Goal: Task Accomplishment & Management: Use online tool/utility

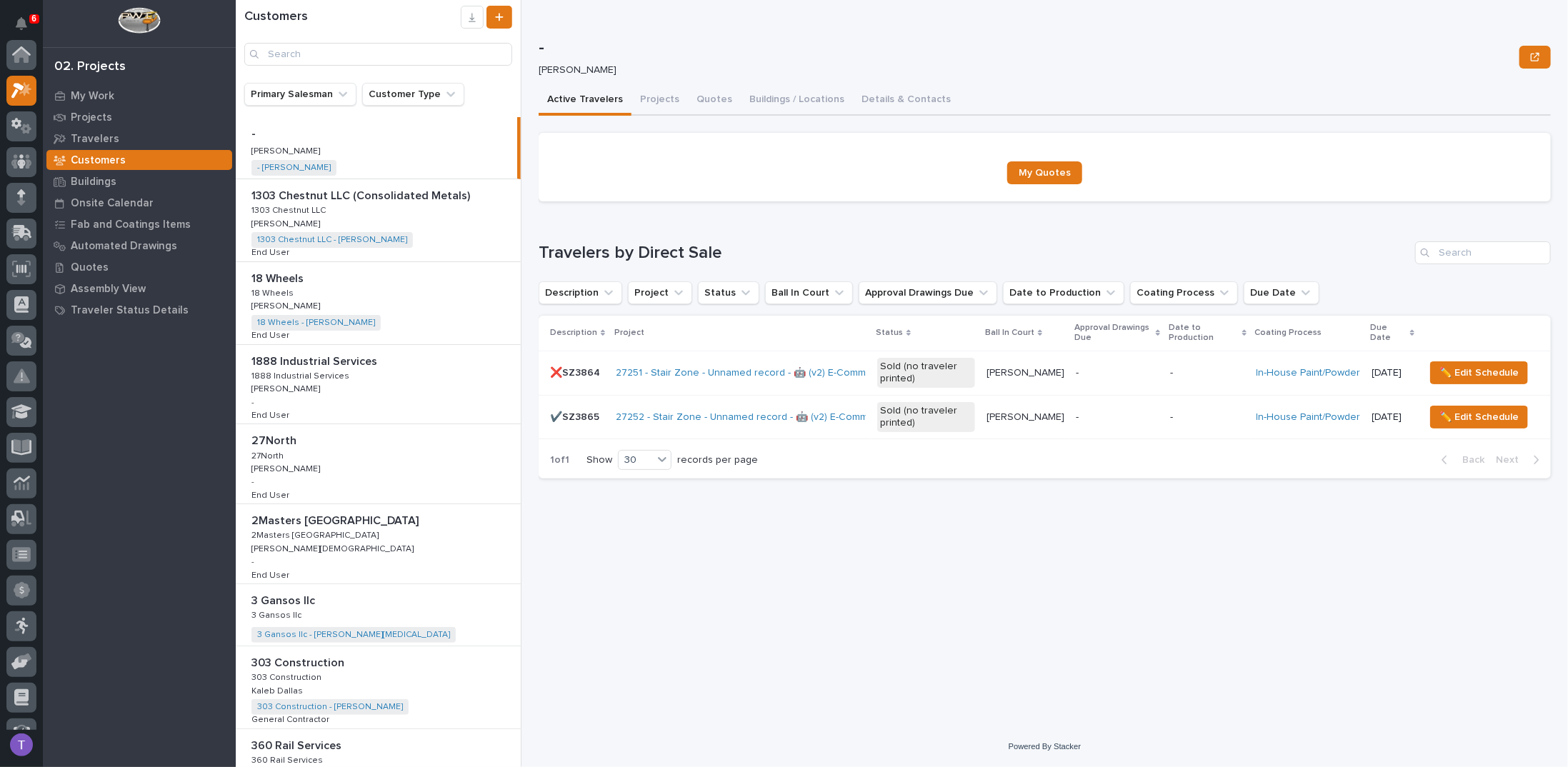
scroll to position [36, 0]
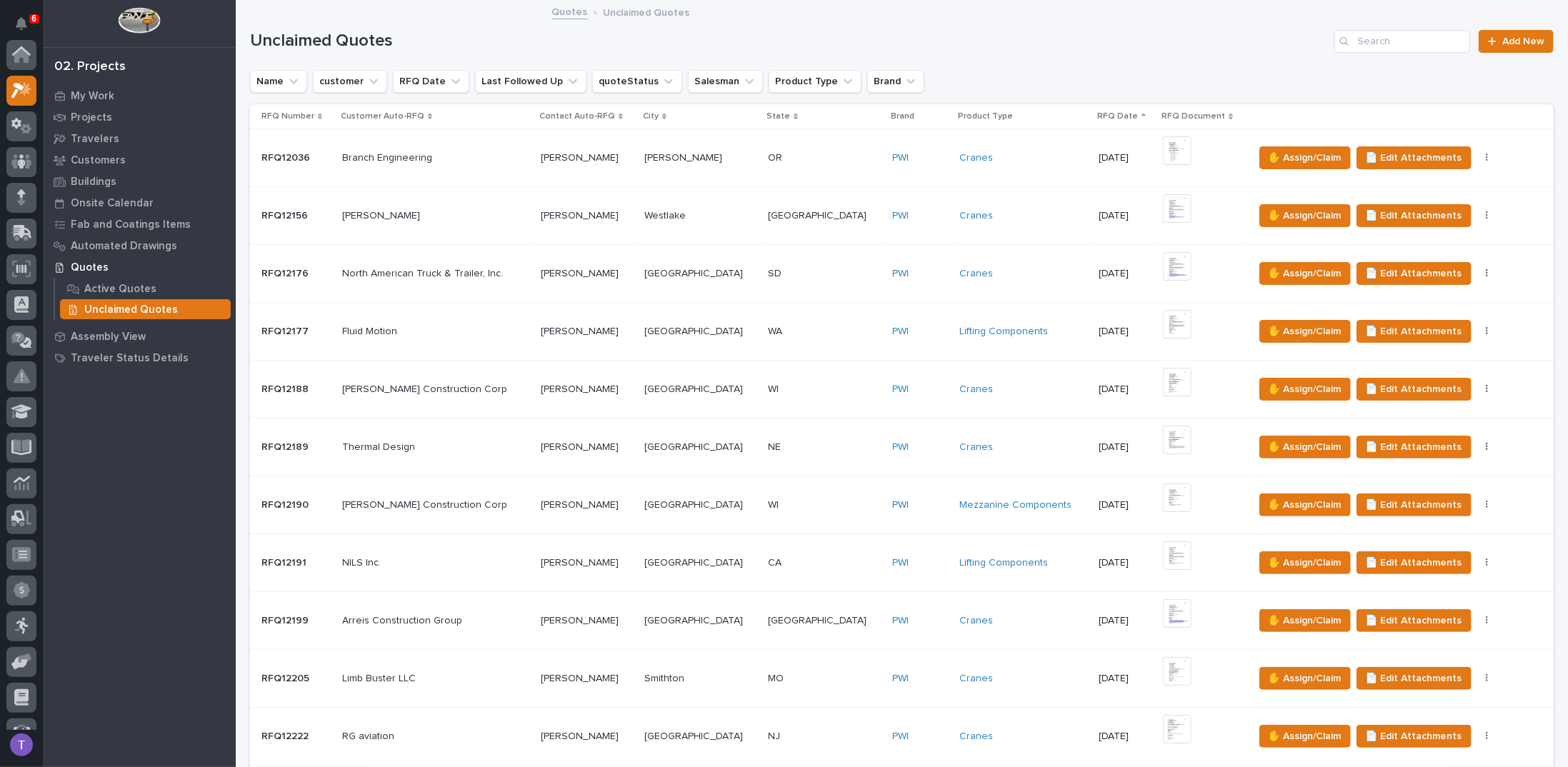
scroll to position [36, 0]
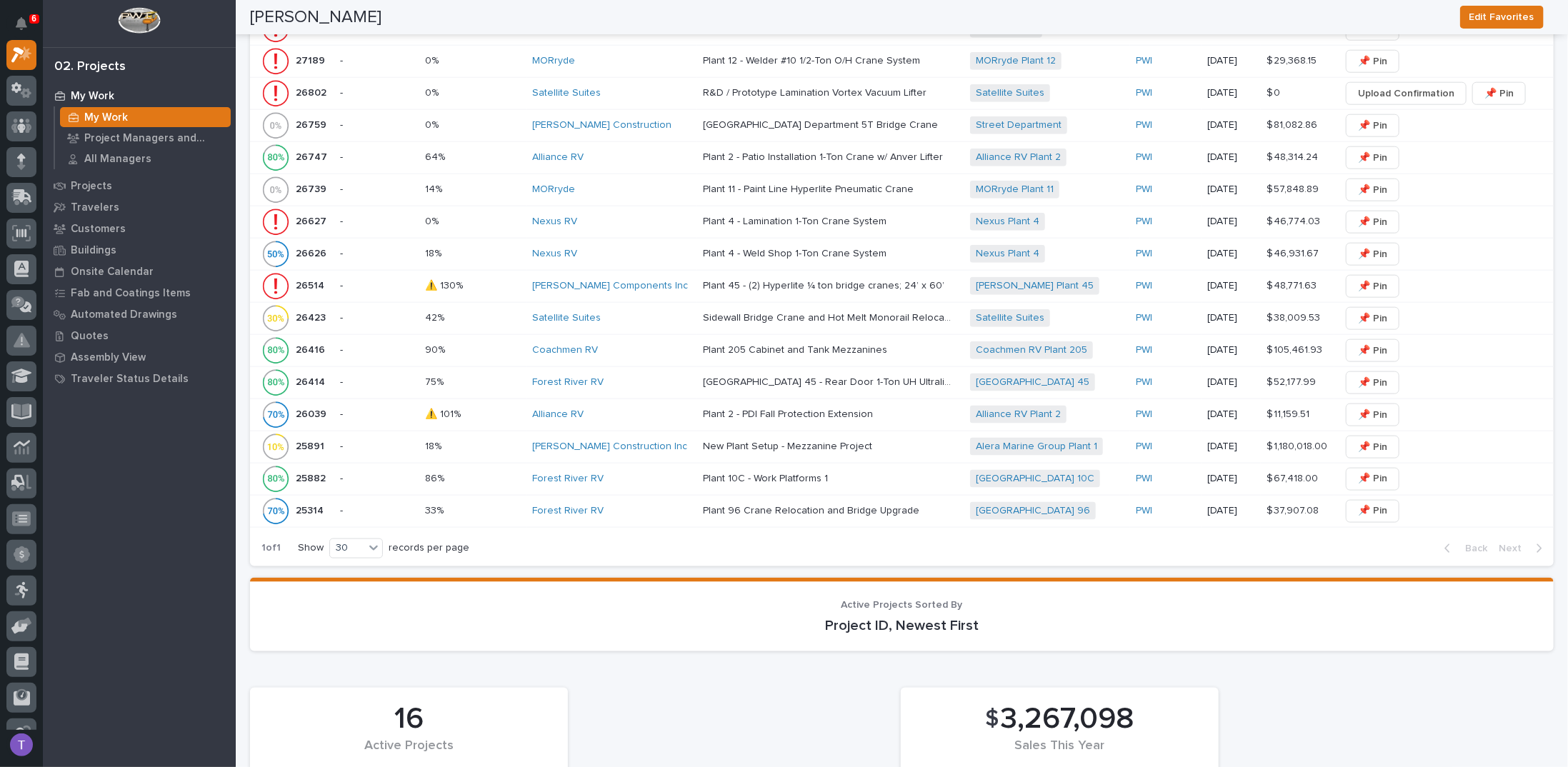
scroll to position [1014, 0]
click at [305, 211] on p "26627" at bounding box center [312, 218] width 33 height 15
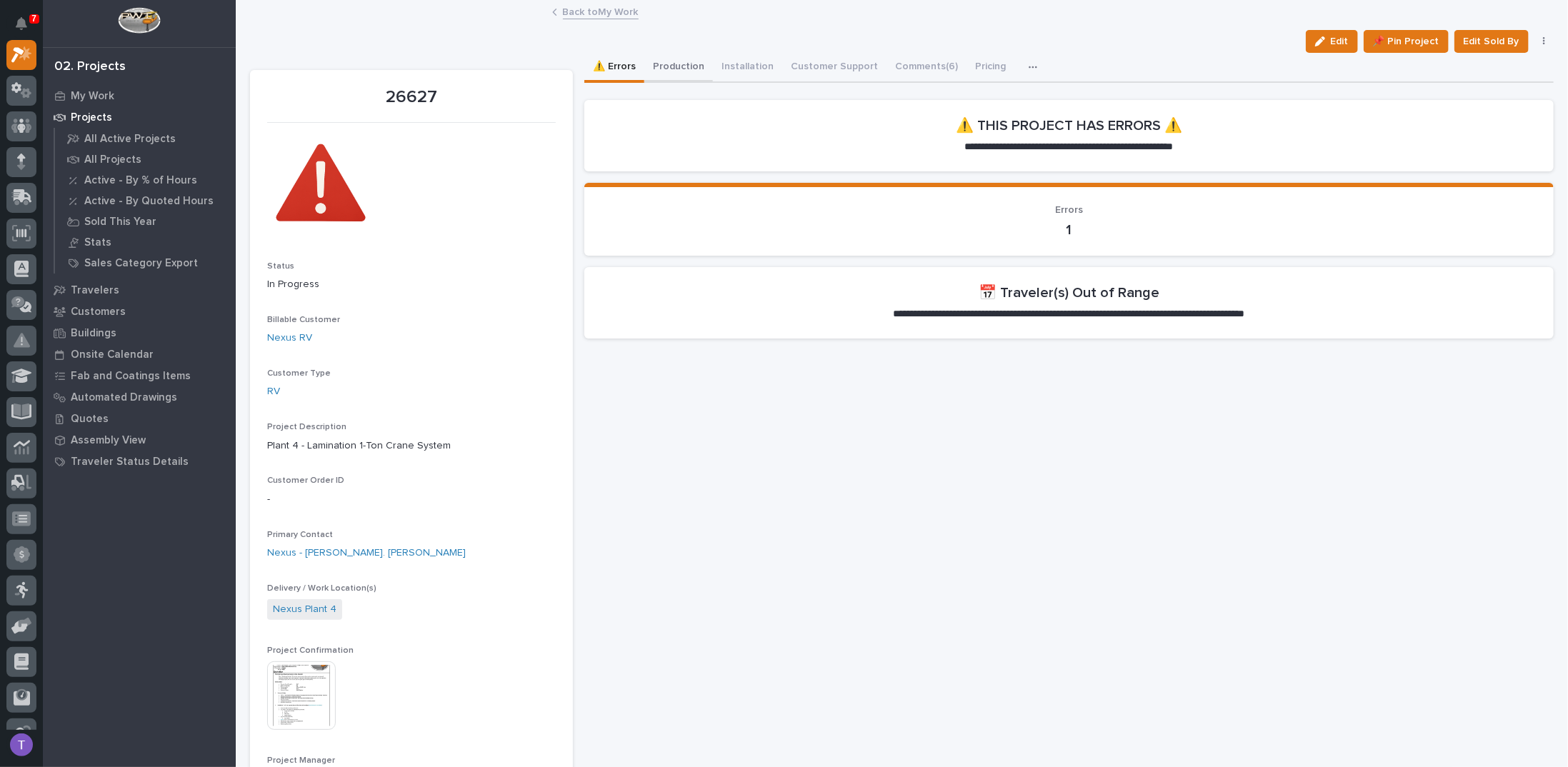
click at [672, 64] on button "Production" at bounding box center [679, 68] width 68 height 30
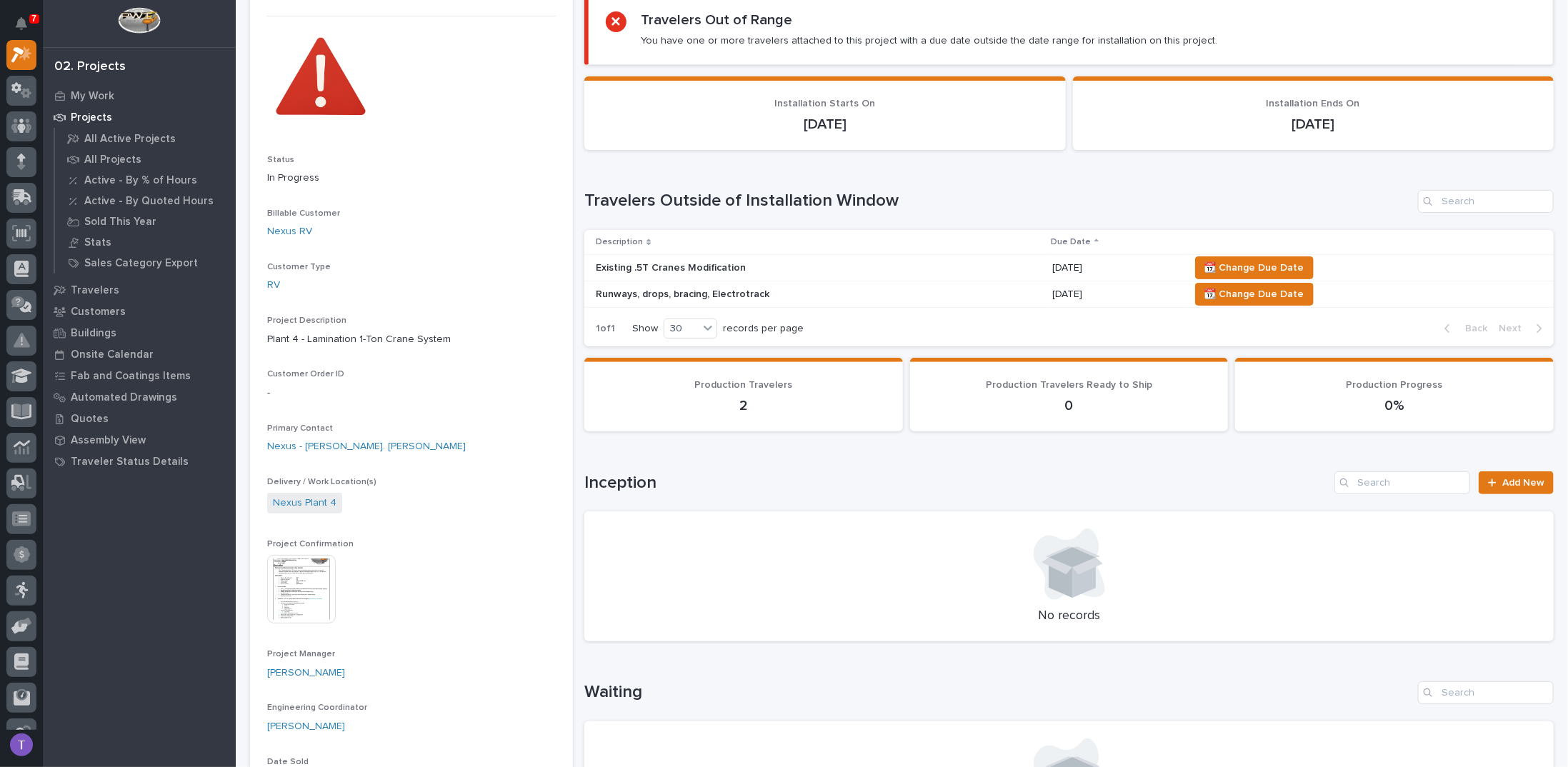
scroll to position [143, 0]
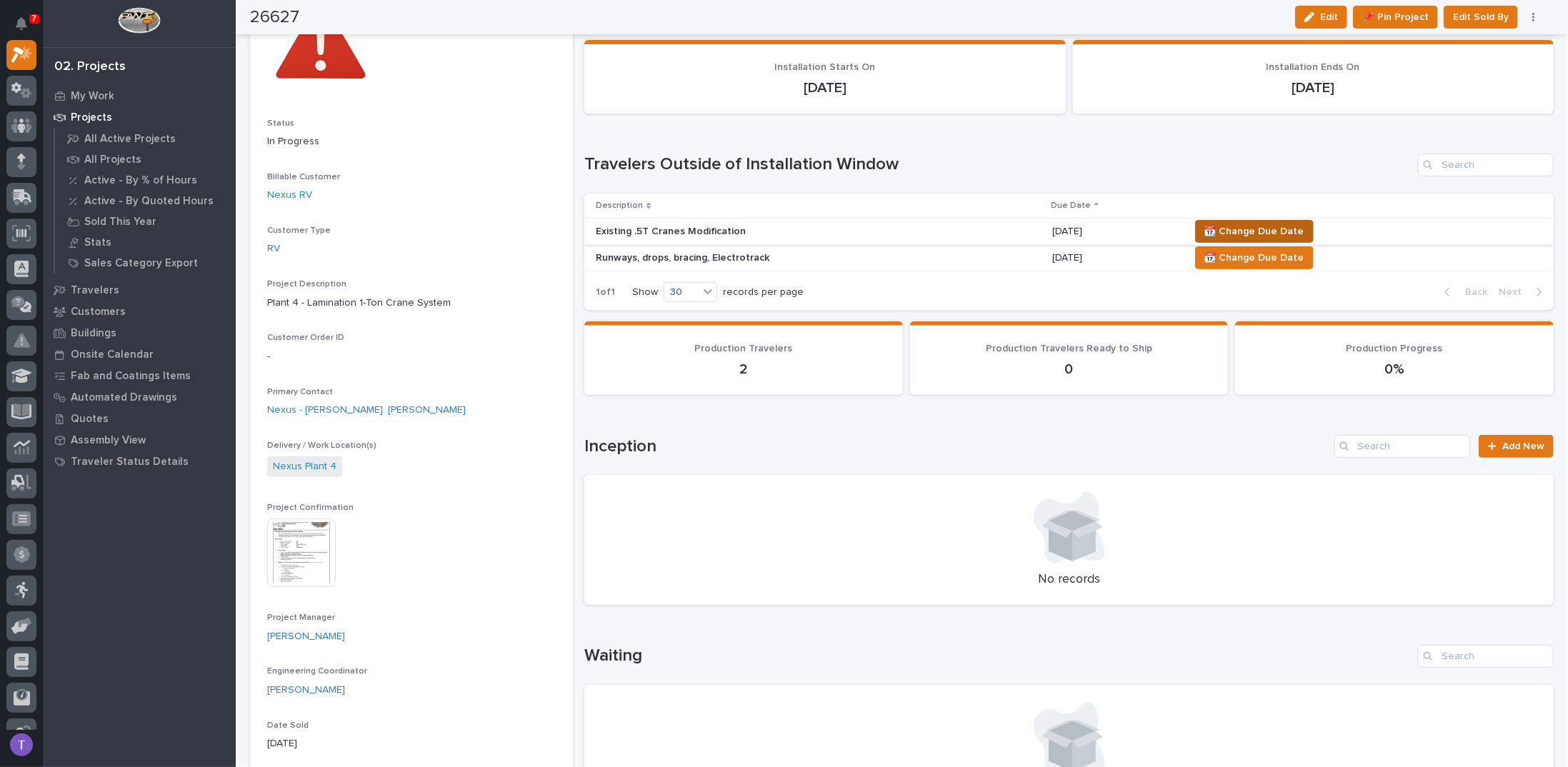
click at [1255, 223] on span "📆 Change Due Date" at bounding box center [1255, 231] width 100 height 17
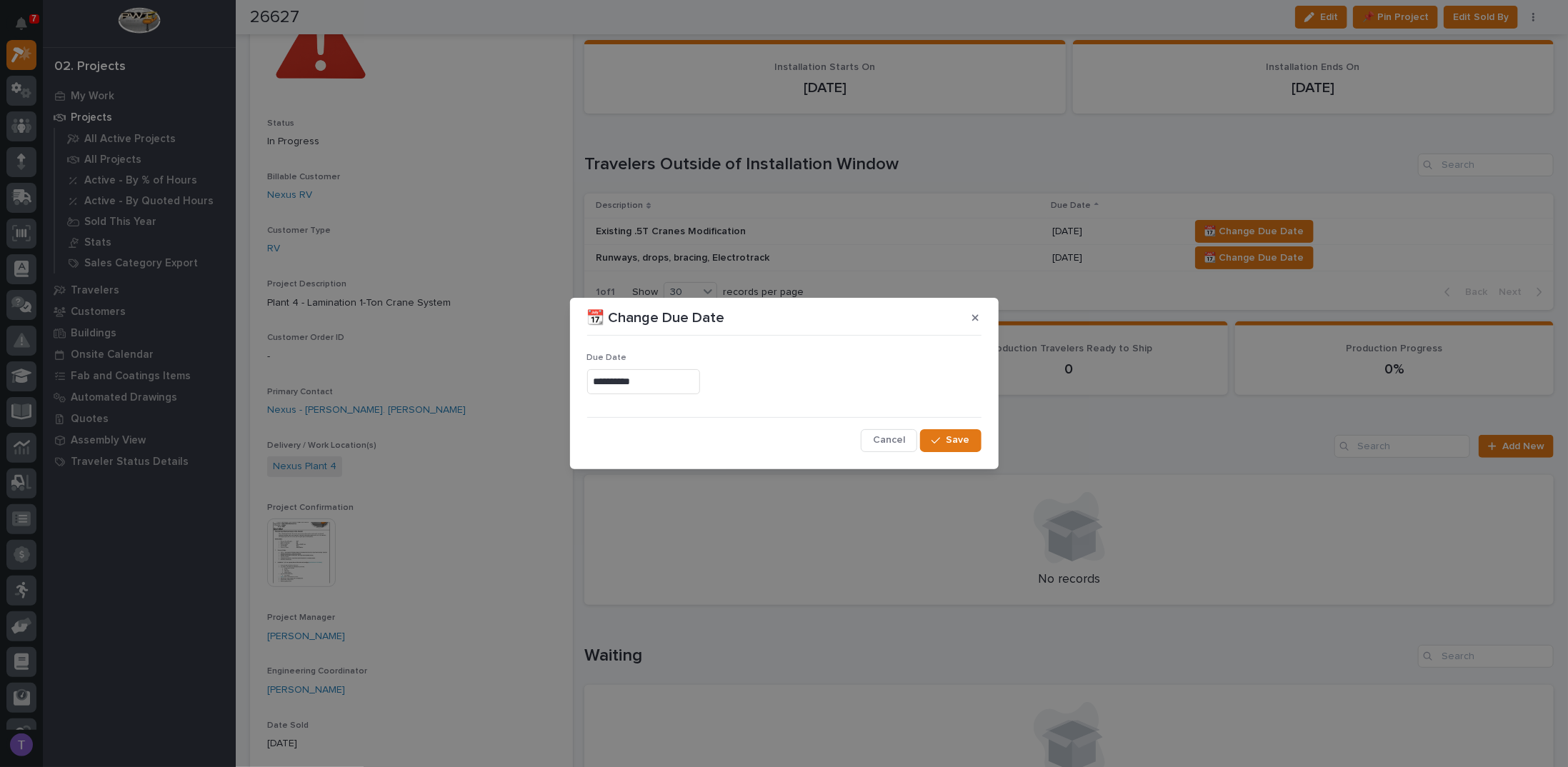
click at [660, 378] on input "**********" at bounding box center [644, 382] width 113 height 25
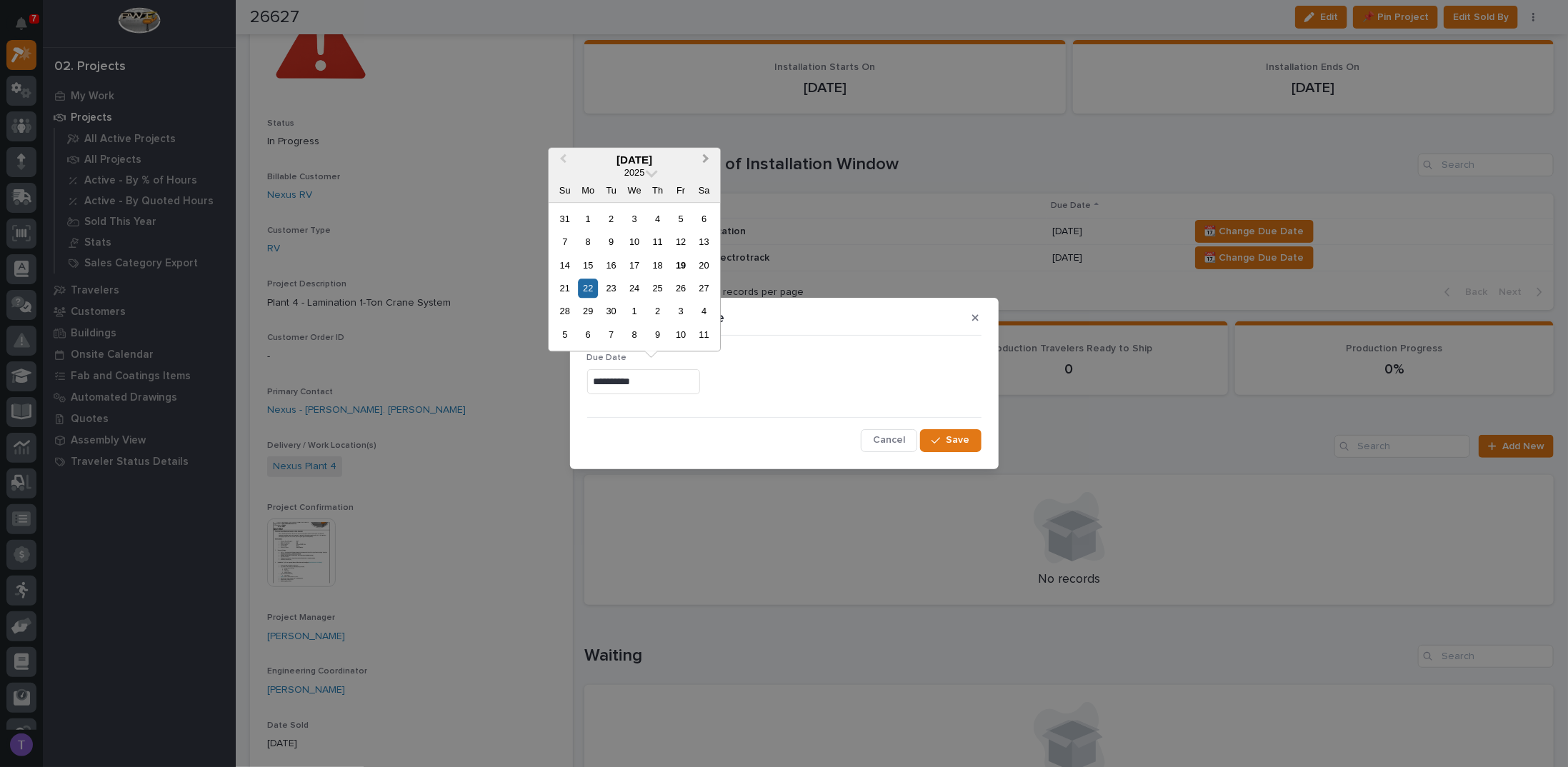
click at [706, 157] on span "Next Month" at bounding box center [706, 160] width 0 height 18
click at [563, 158] on span "Previous Month" at bounding box center [563, 160] width 0 height 18
click at [587, 309] on div "27" at bounding box center [588, 312] width 19 height 19
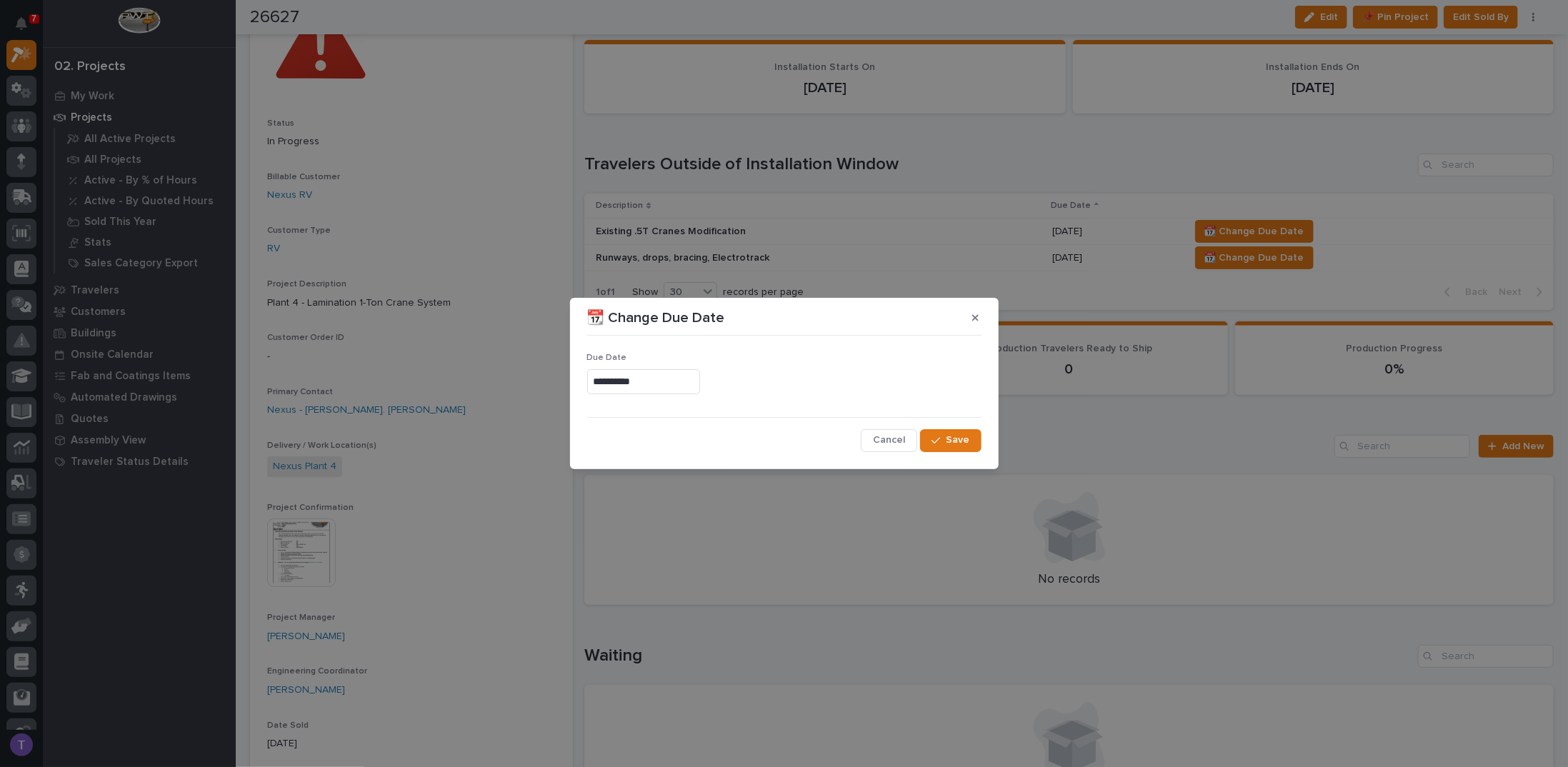
type input "**********"
click at [950, 437] on span "Save" at bounding box center [958, 440] width 24 height 13
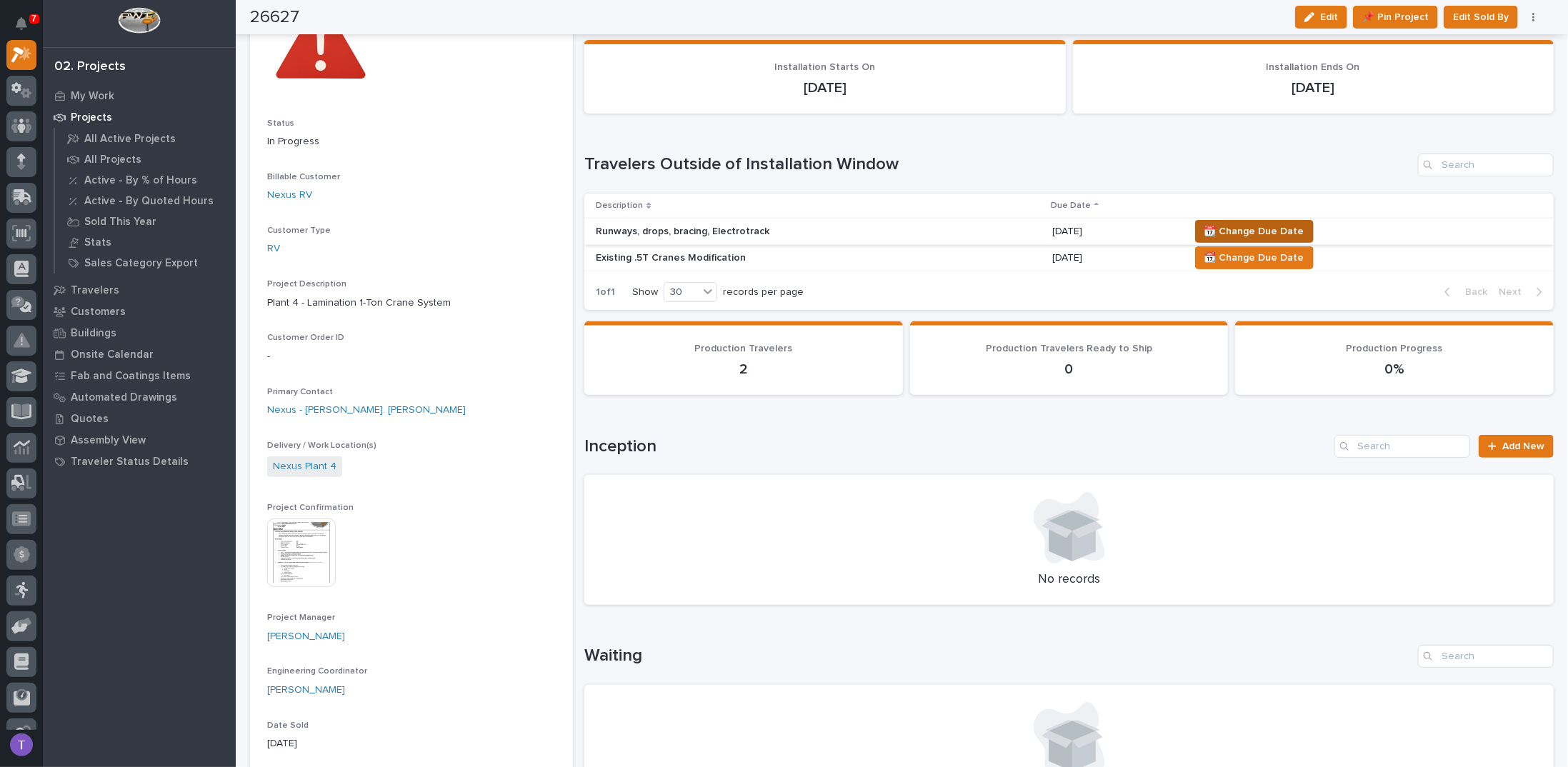
click at [1245, 225] on span "📆 Change Due Date" at bounding box center [1255, 231] width 100 height 17
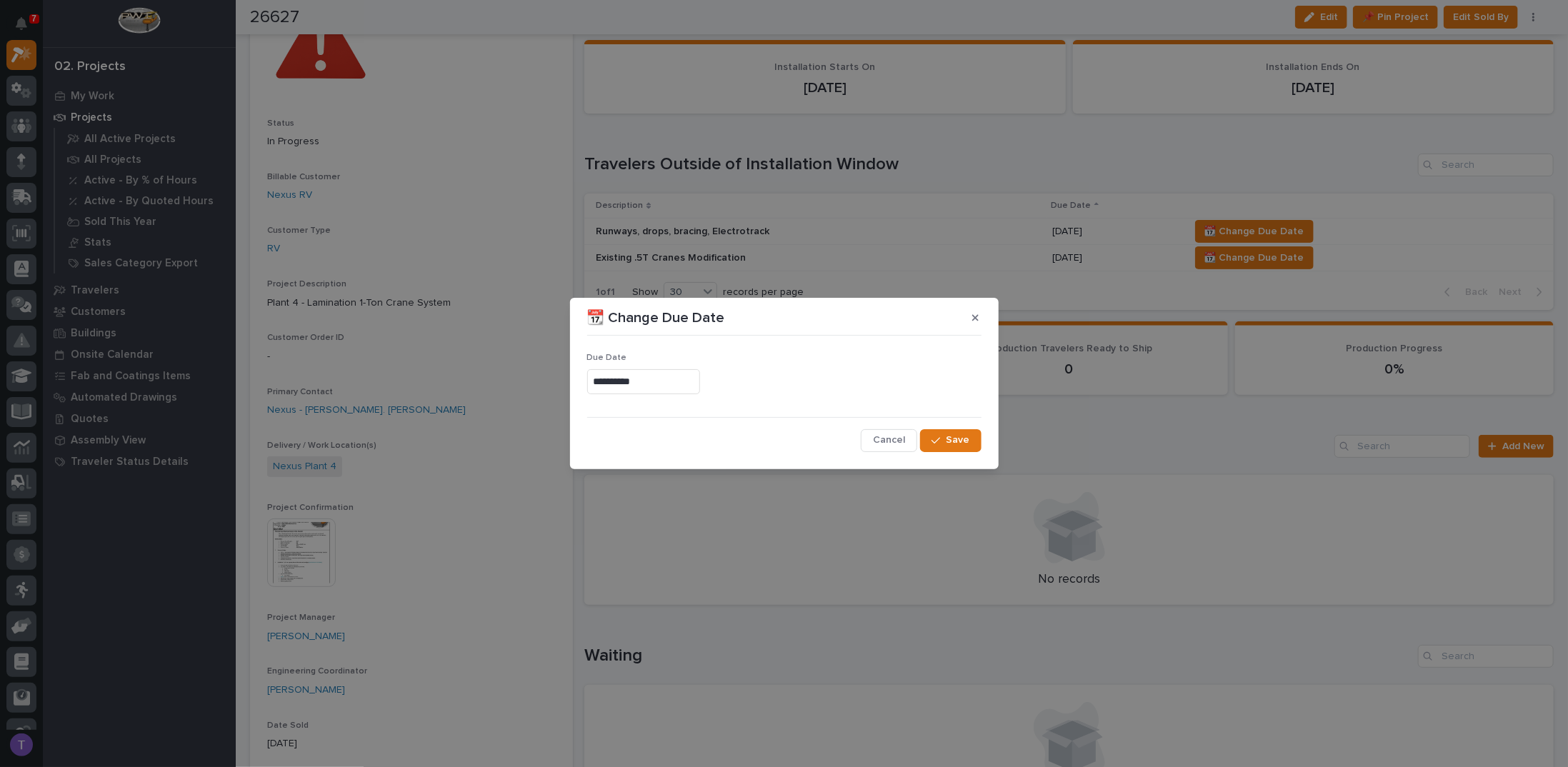
click at [683, 383] on input "**********" at bounding box center [644, 382] width 113 height 25
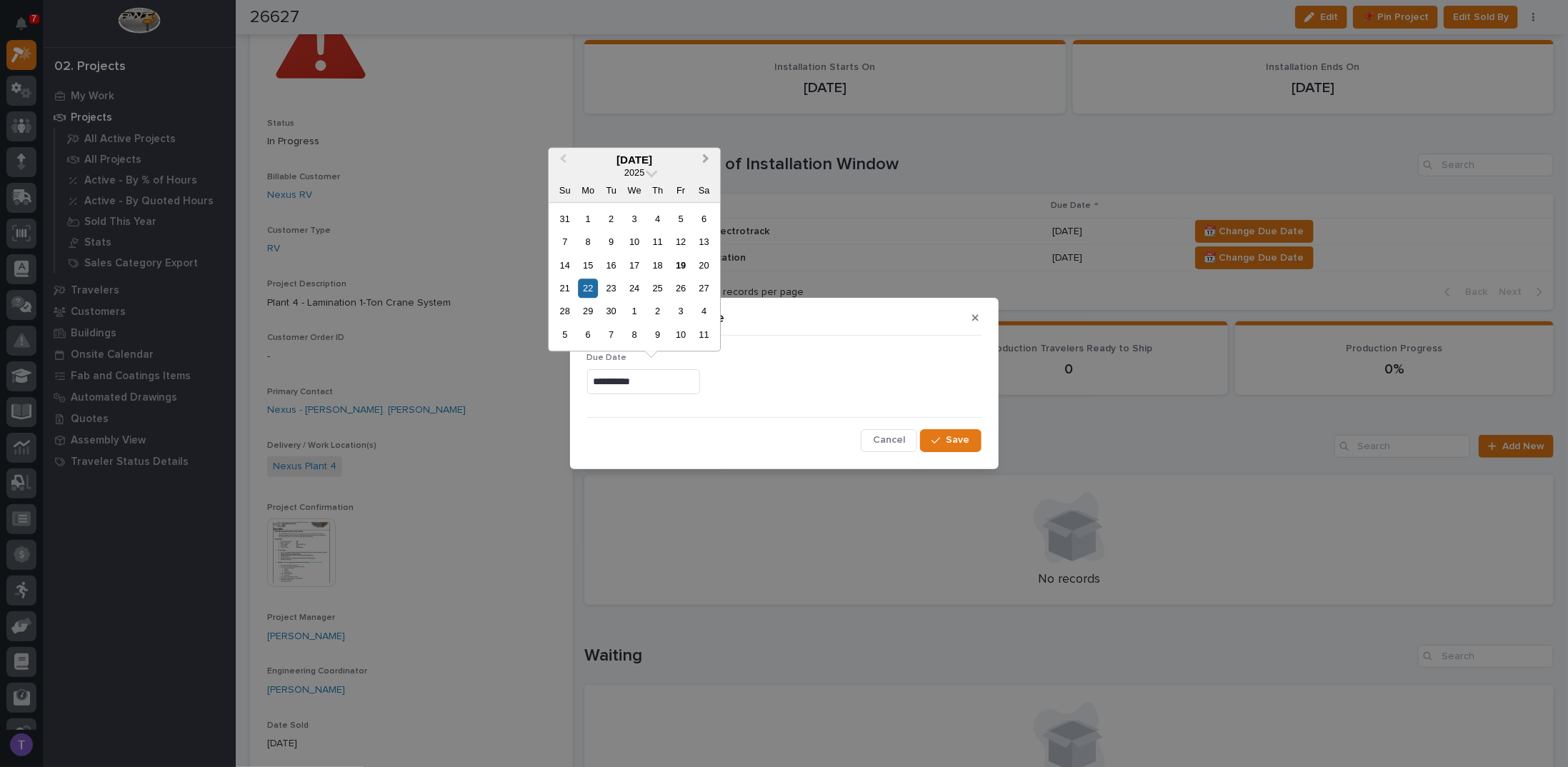
click at [707, 157] on button "Next Month" at bounding box center [707, 161] width 23 height 23
click at [587, 309] on div "27" at bounding box center [588, 312] width 19 height 19
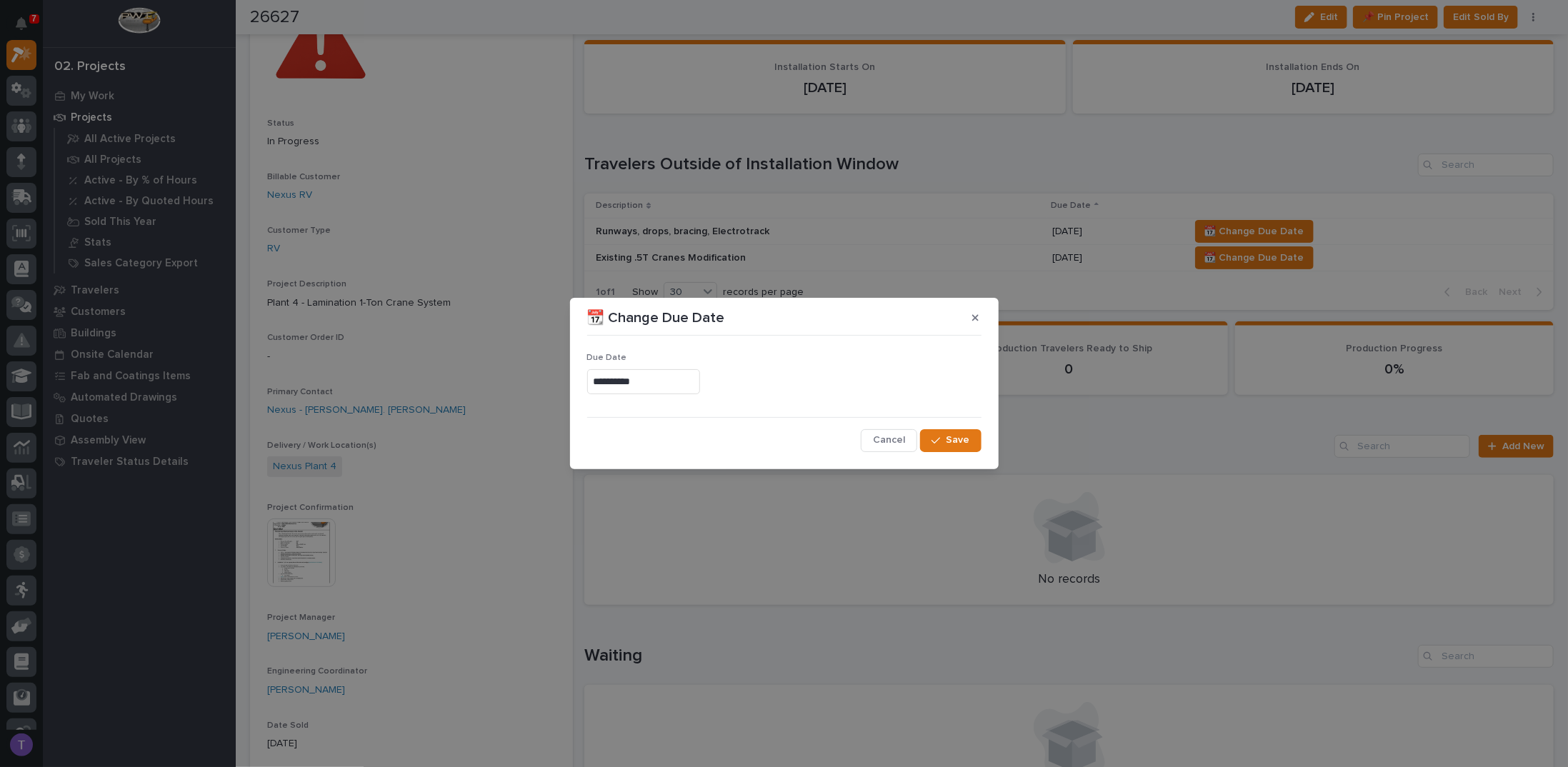
type input "**********"
click at [948, 436] on span "Save" at bounding box center [958, 440] width 24 height 13
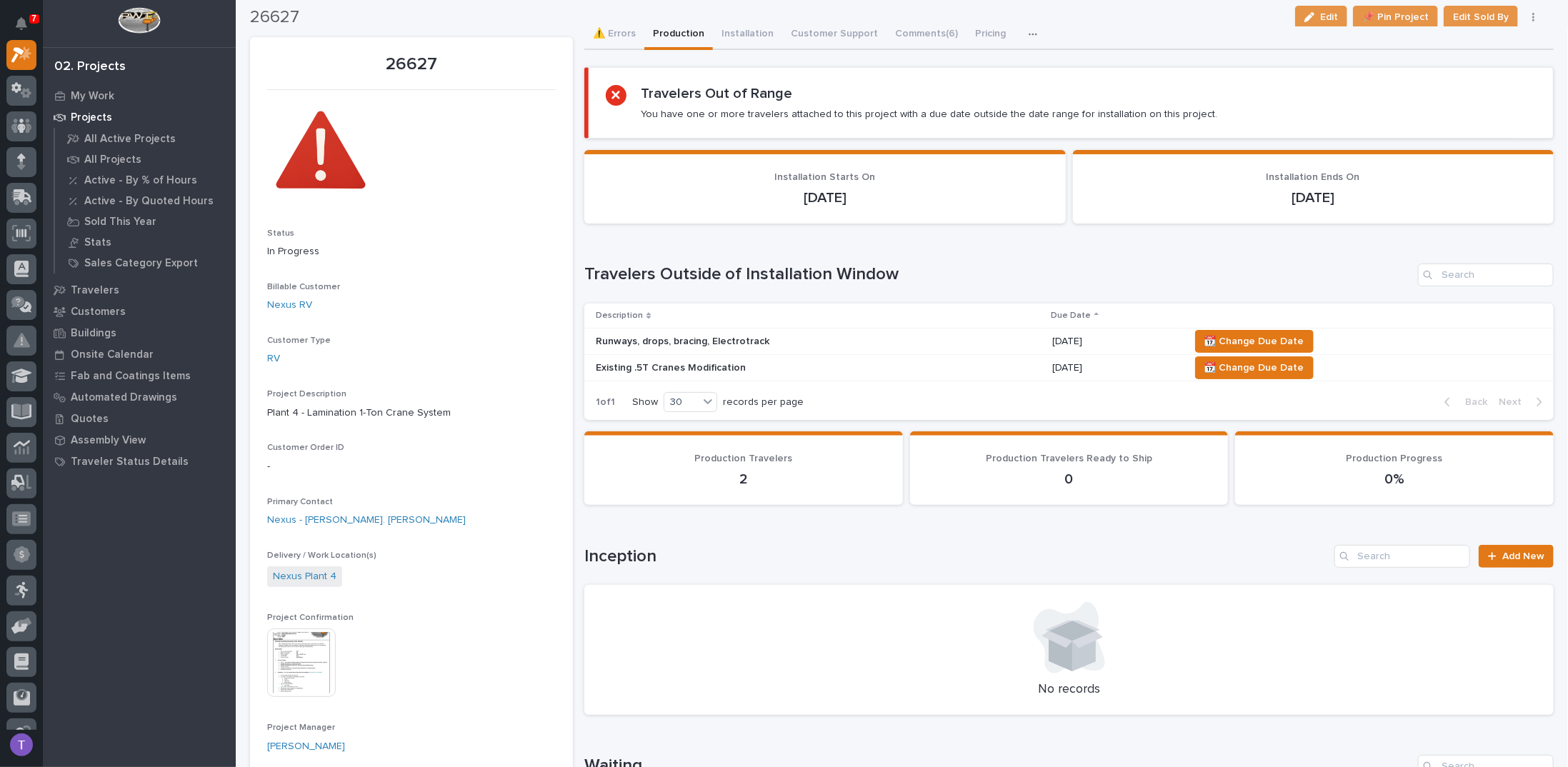
scroll to position [0, 0]
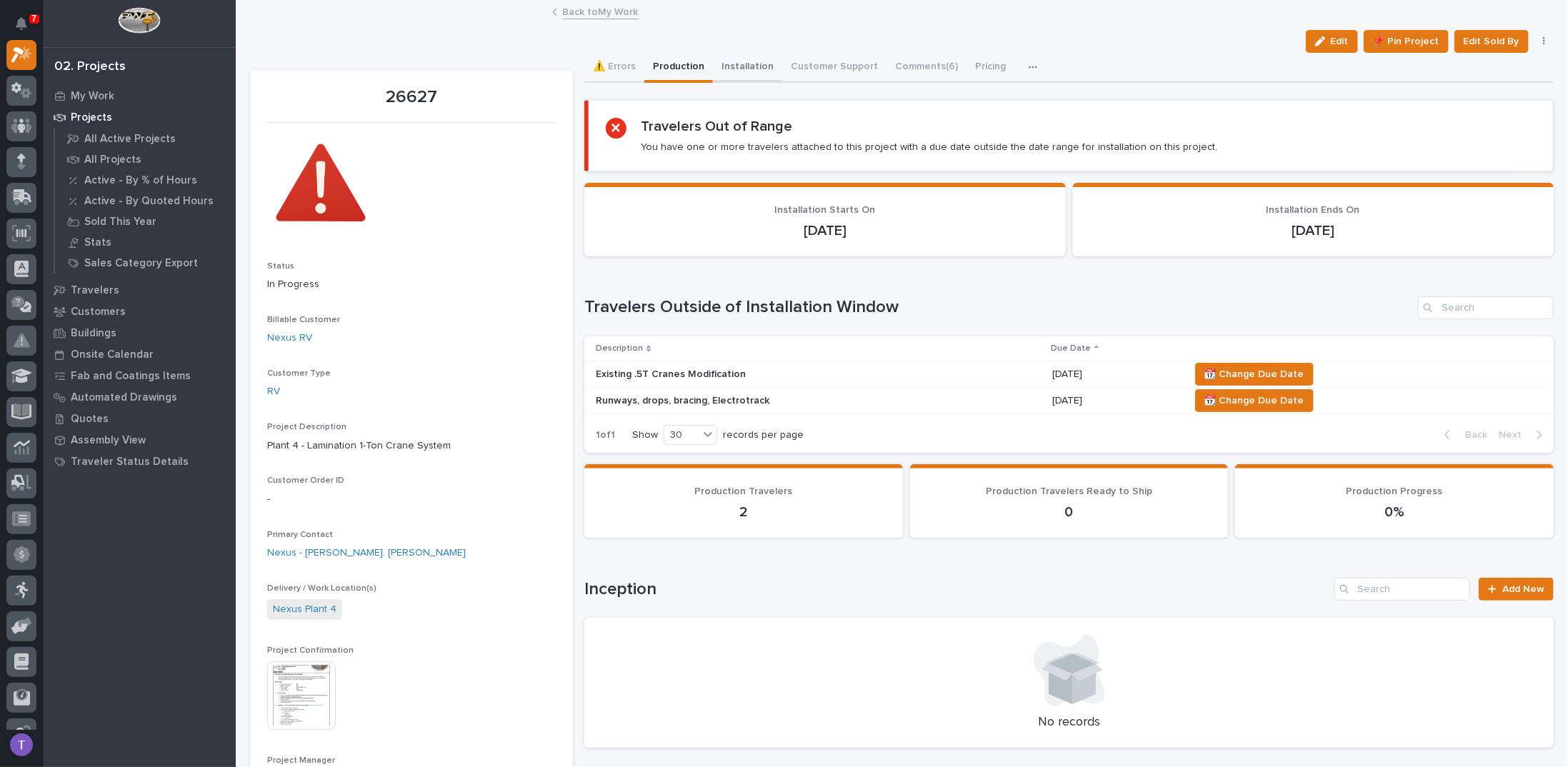
click at [738, 65] on button "Installation" at bounding box center [747, 68] width 69 height 30
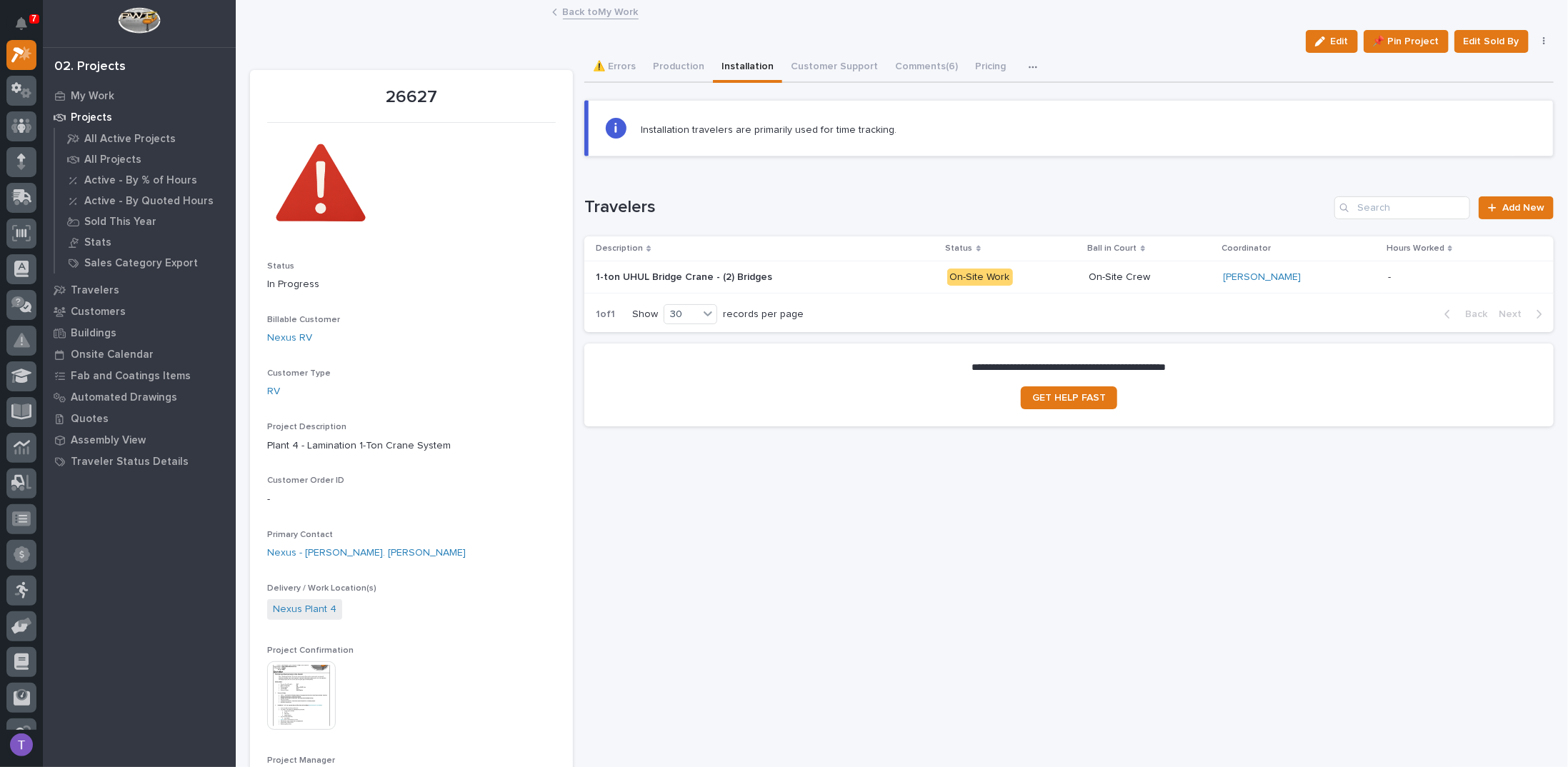
click at [722, 269] on p "1-ton UHUL Bridge Crane - (2) Bridges" at bounding box center [686, 276] width 180 height 15
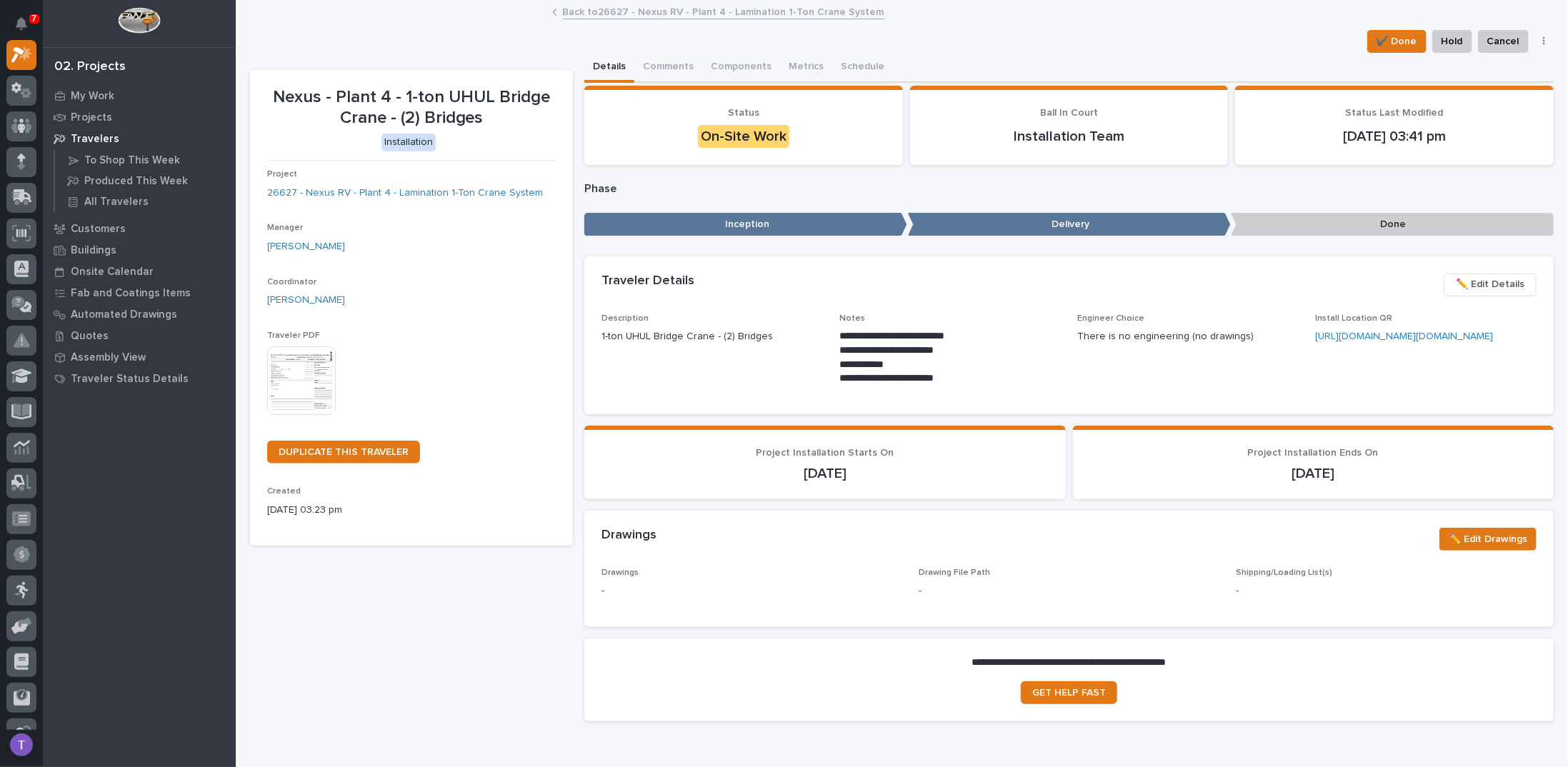
click at [583, 9] on link "Back to 26627 - Nexus RV - Plant 4 - Lamination 1-Ton Crane System" at bounding box center [723, 11] width 322 height 17
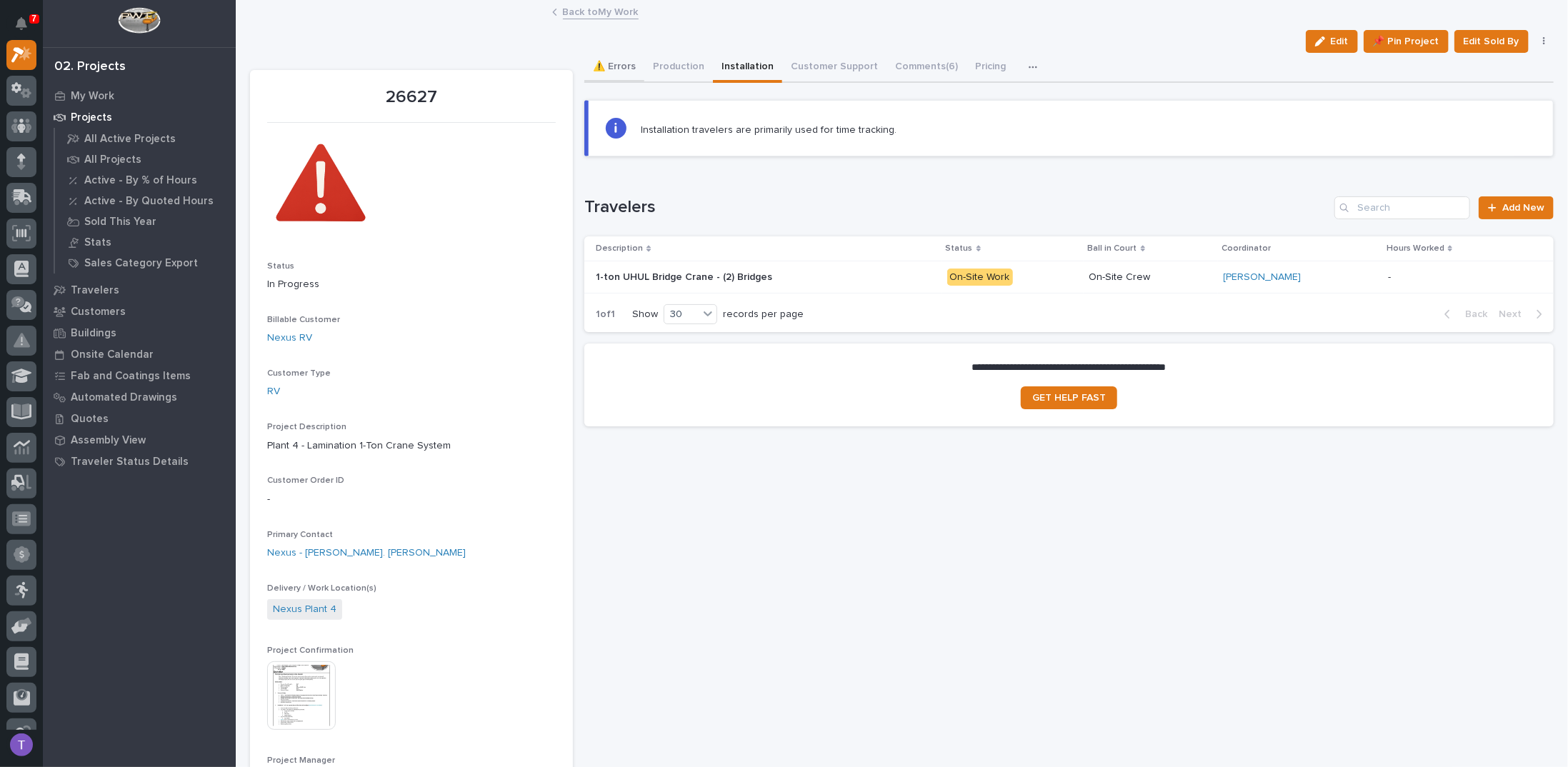
click at [623, 65] on button "⚠️ Errors" at bounding box center [614, 68] width 60 height 30
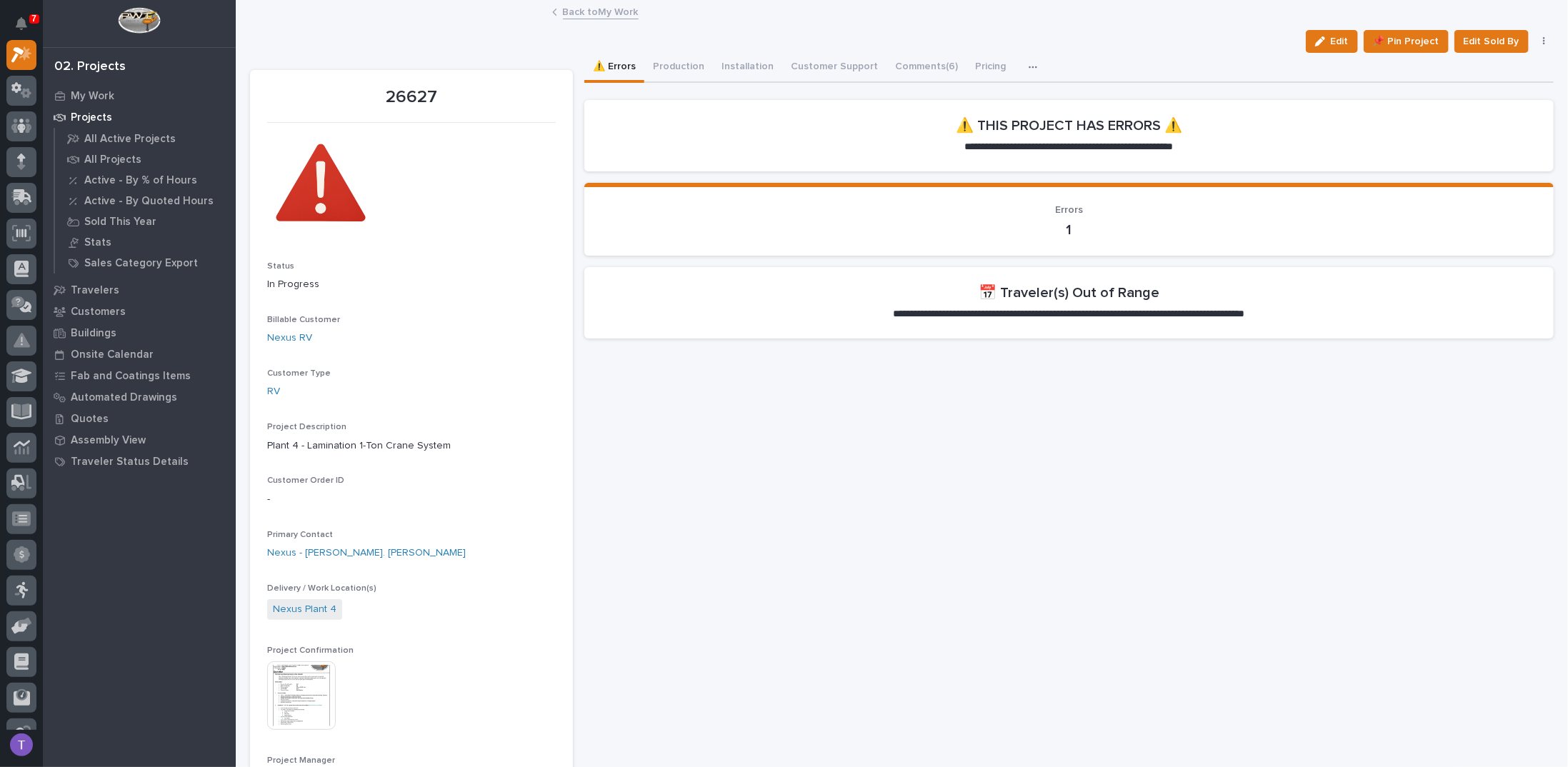
click at [575, 10] on link "Back to My Work" at bounding box center [600, 11] width 75 height 17
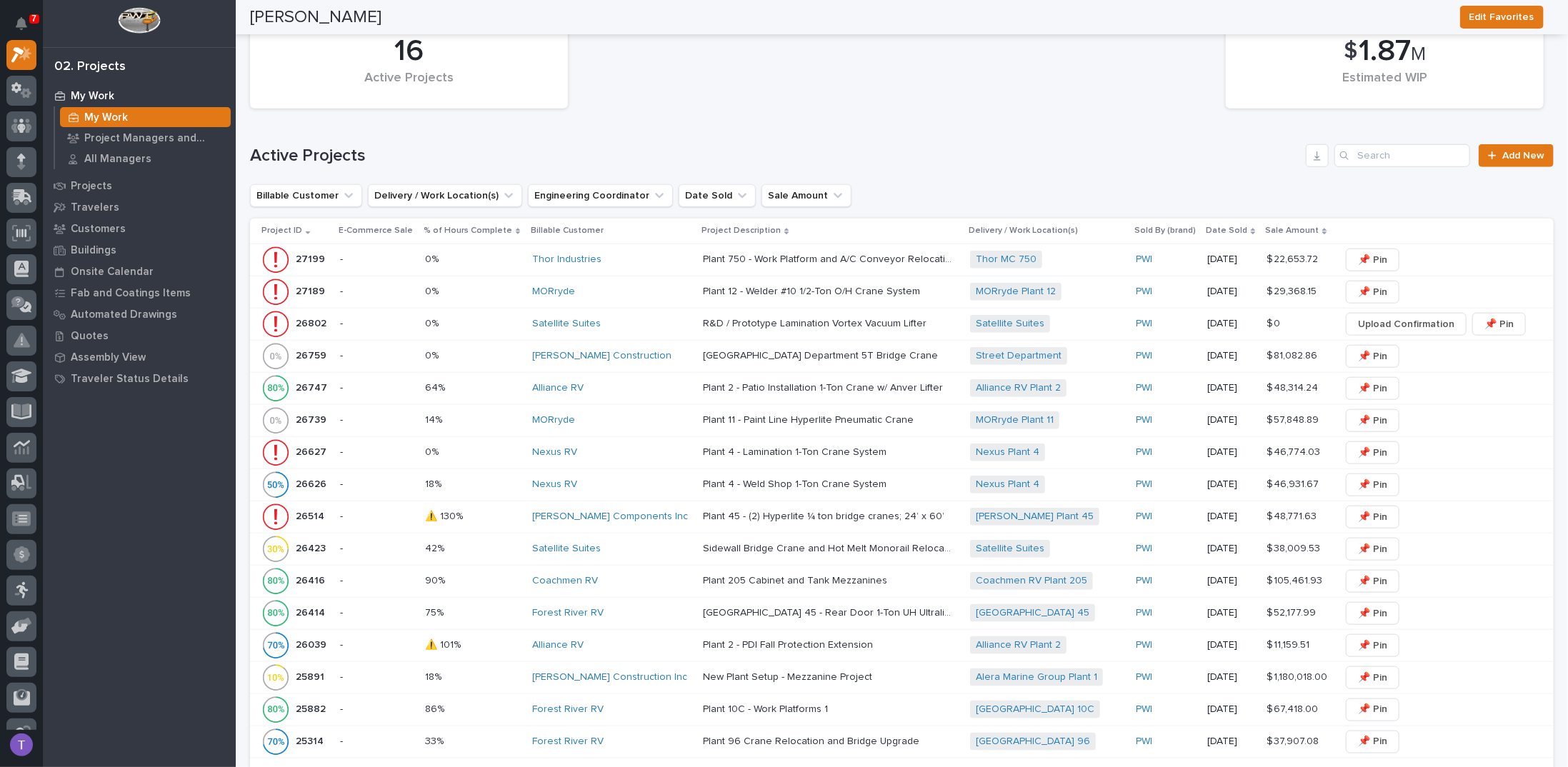
scroll to position [929, 0]
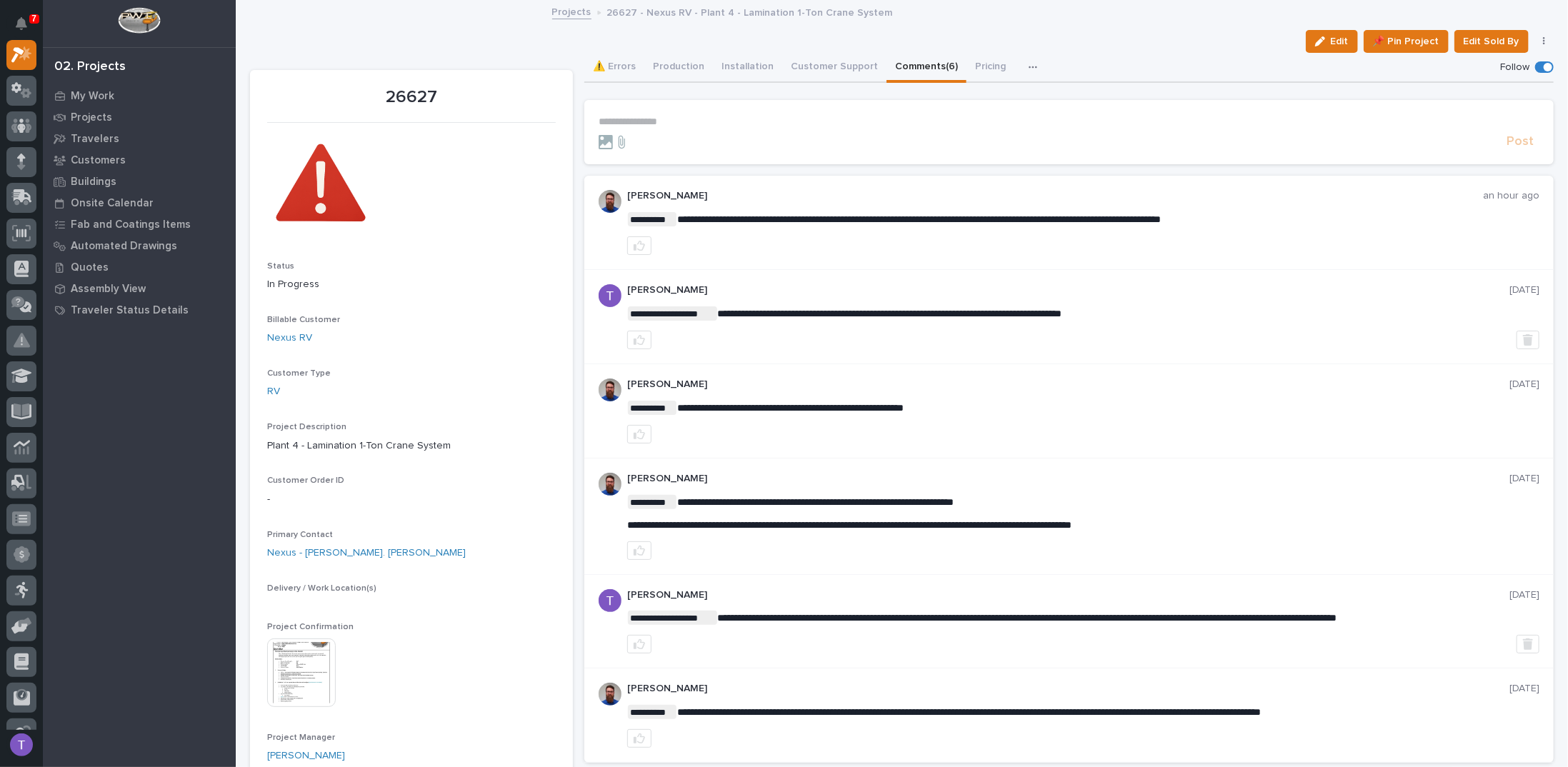
click at [656, 118] on p "**********" at bounding box center [1069, 122] width 941 height 12
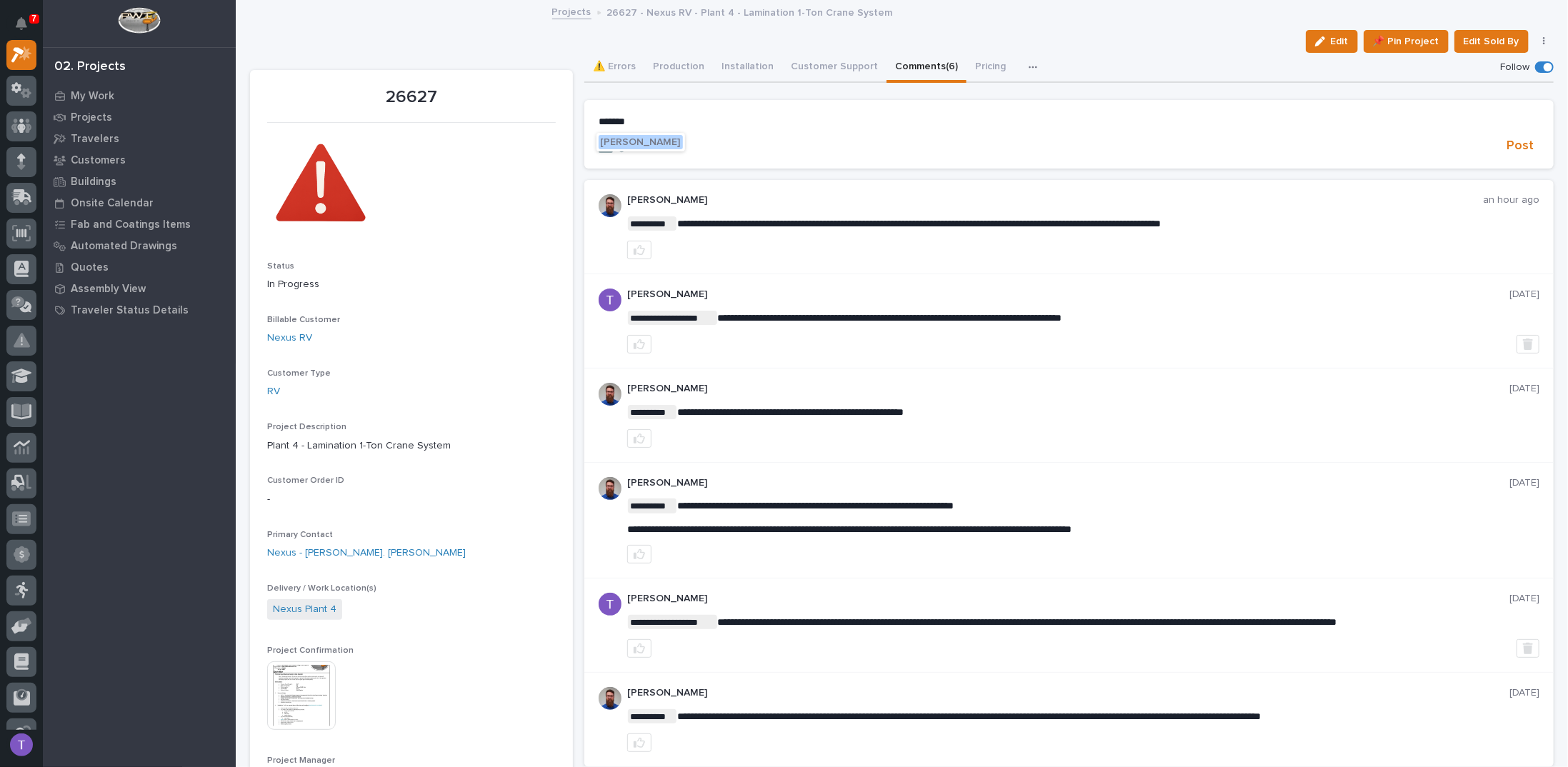
click at [648, 136] on button "[PERSON_NAME]" at bounding box center [641, 142] width 84 height 14
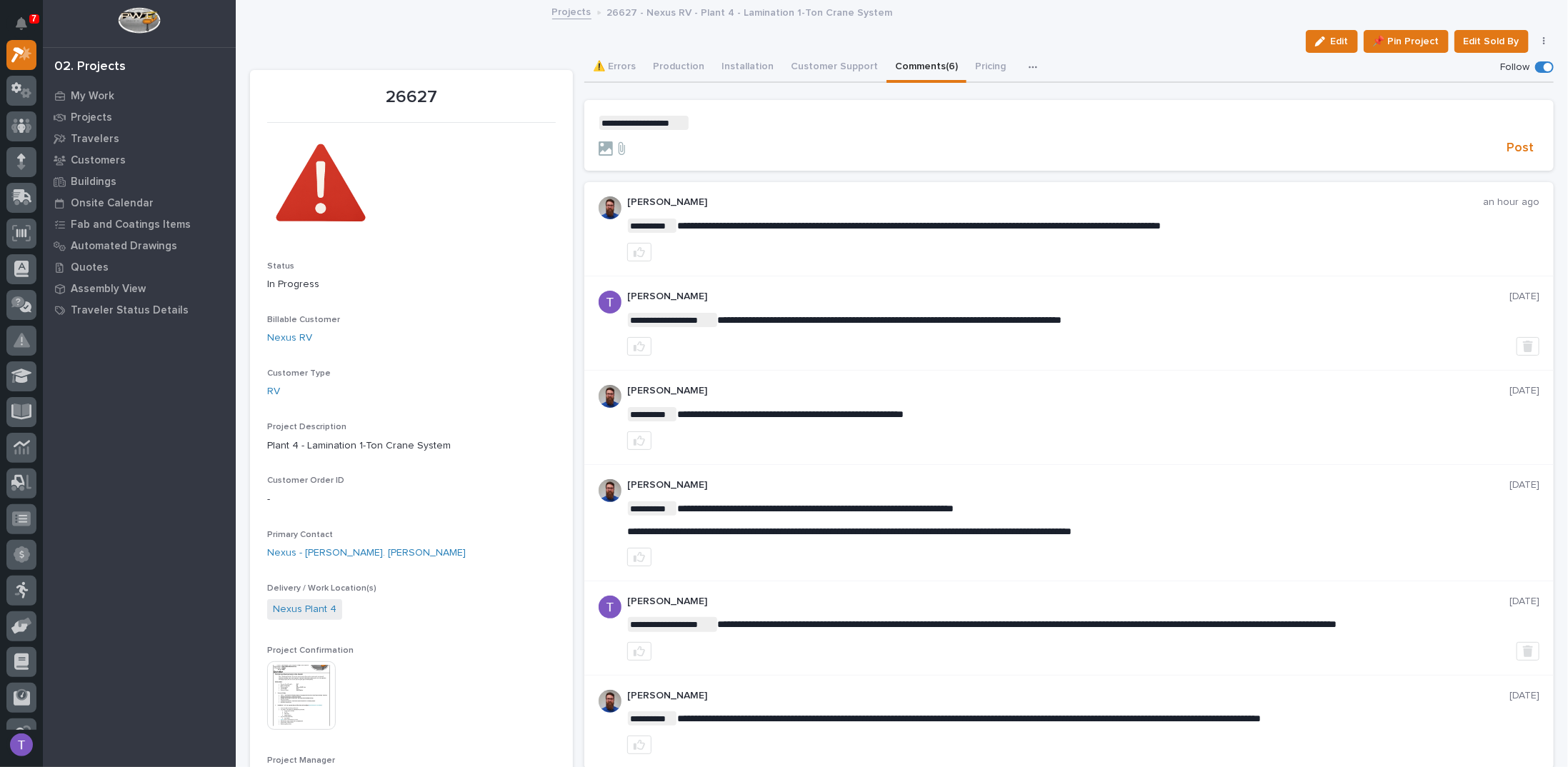
click at [744, 120] on p "**********" at bounding box center [1069, 123] width 941 height 14
click at [1510, 145] on span "Post" at bounding box center [1520, 148] width 27 height 17
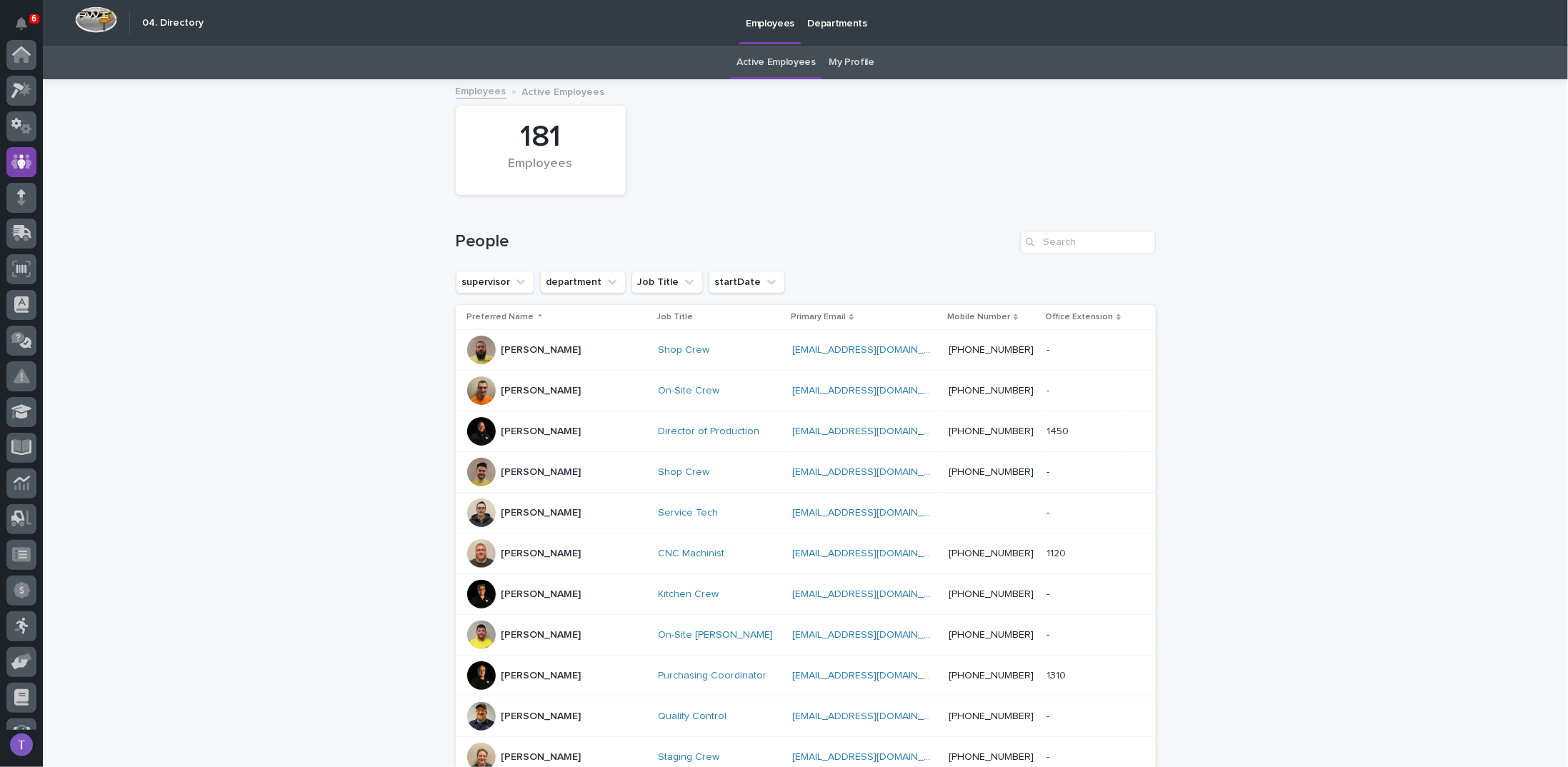
scroll to position [107, 0]
click at [1043, 238] on input "Search" at bounding box center [1088, 242] width 136 height 23
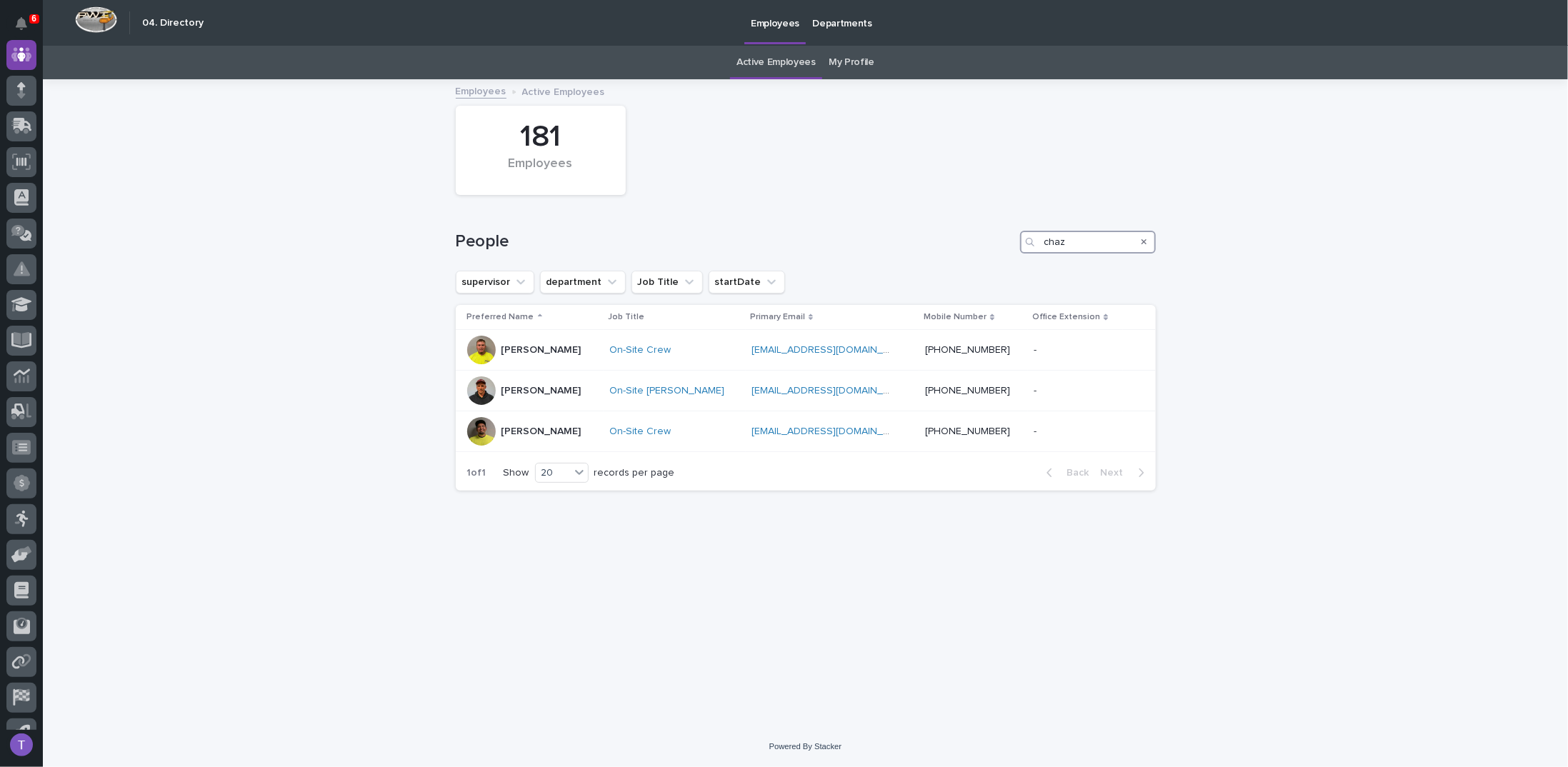
type input "chaz"
click at [1144, 238] on icon "Search" at bounding box center [1144, 242] width 6 height 9
